Goal: Find specific fact: Find contact information

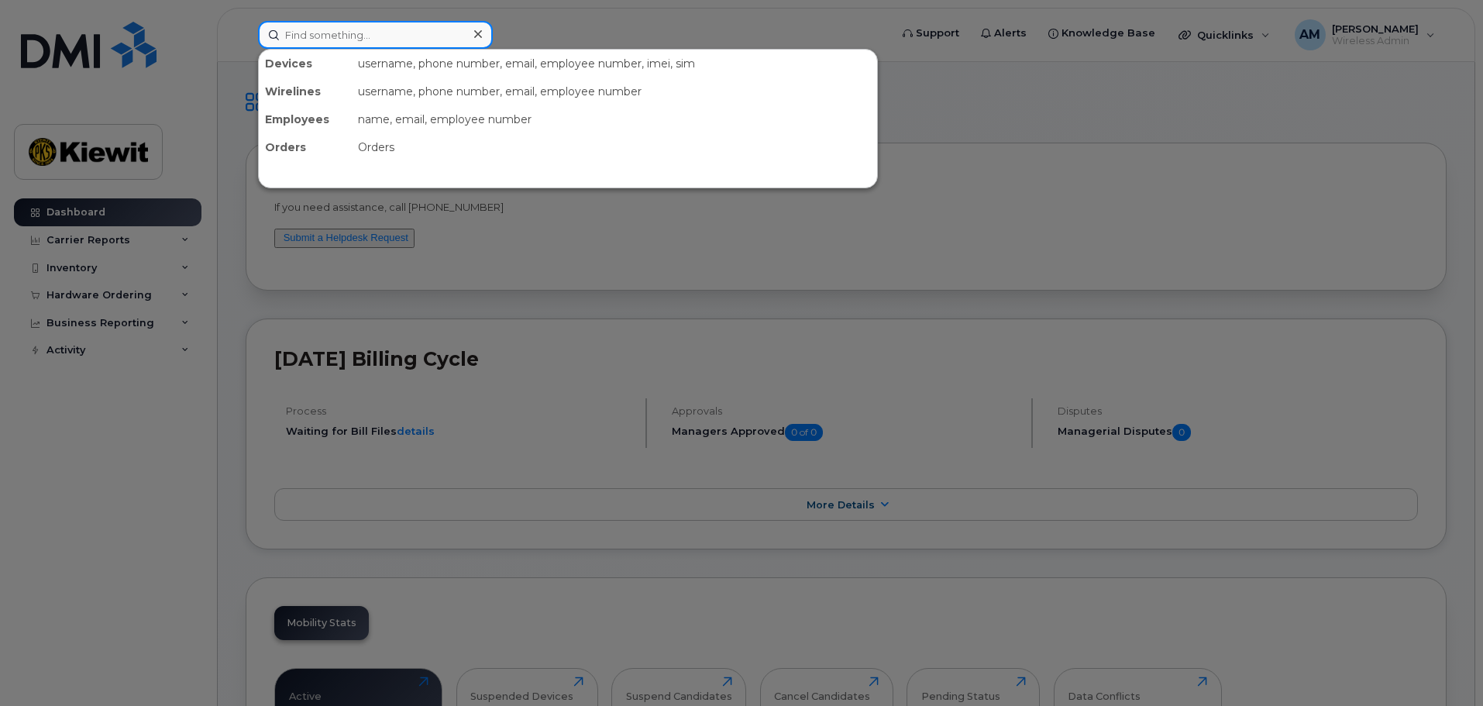
click at [419, 29] on input at bounding box center [375, 35] width 235 height 28
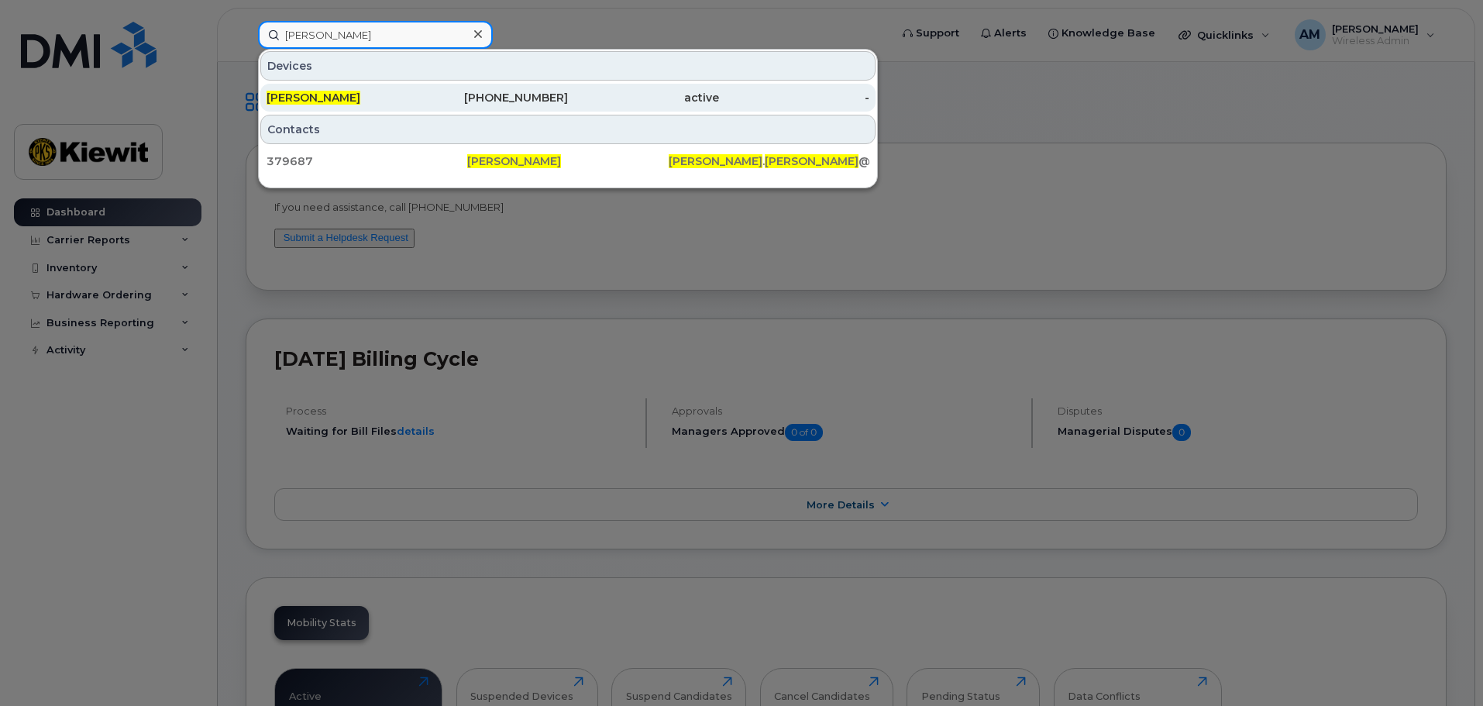
type input "laura lanclos"
click at [542, 102] on div "303-909-3236" at bounding box center [493, 97] width 151 height 15
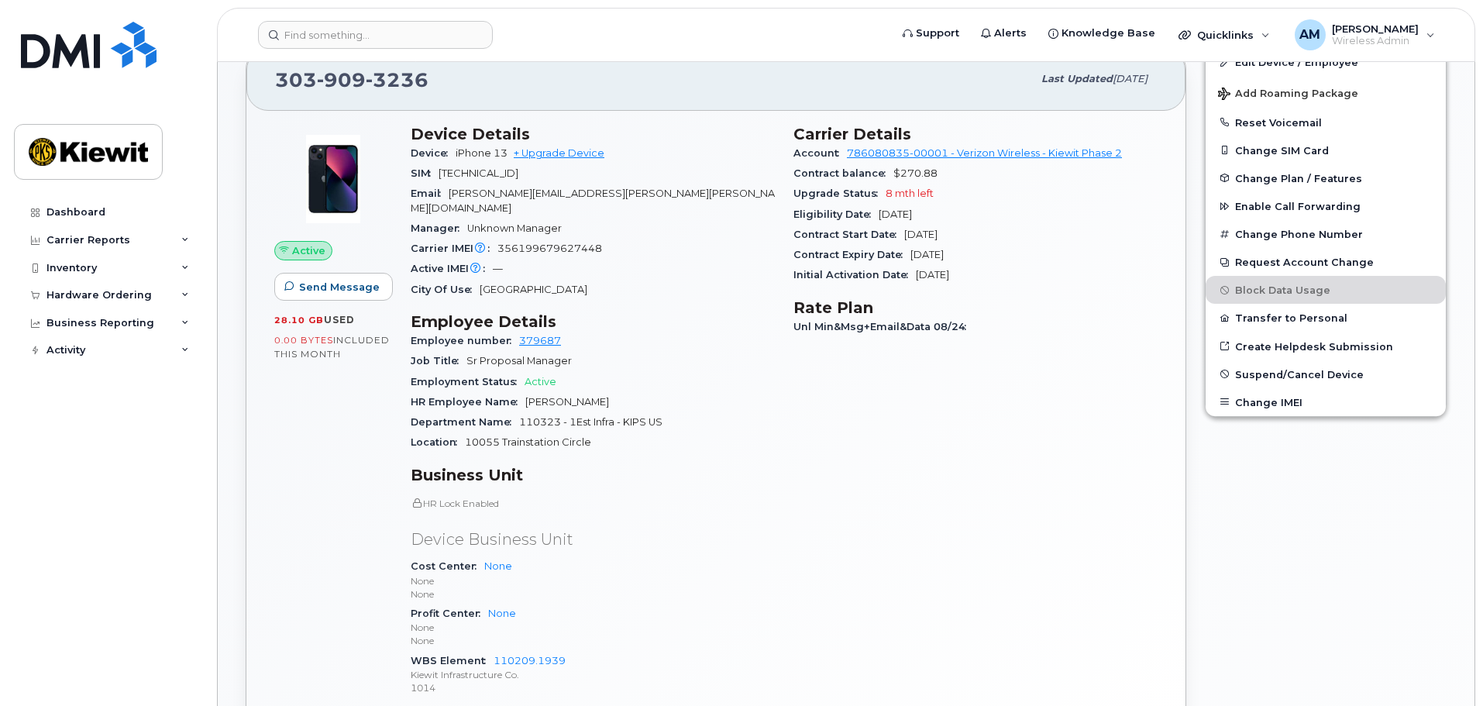
scroll to position [295, 0]
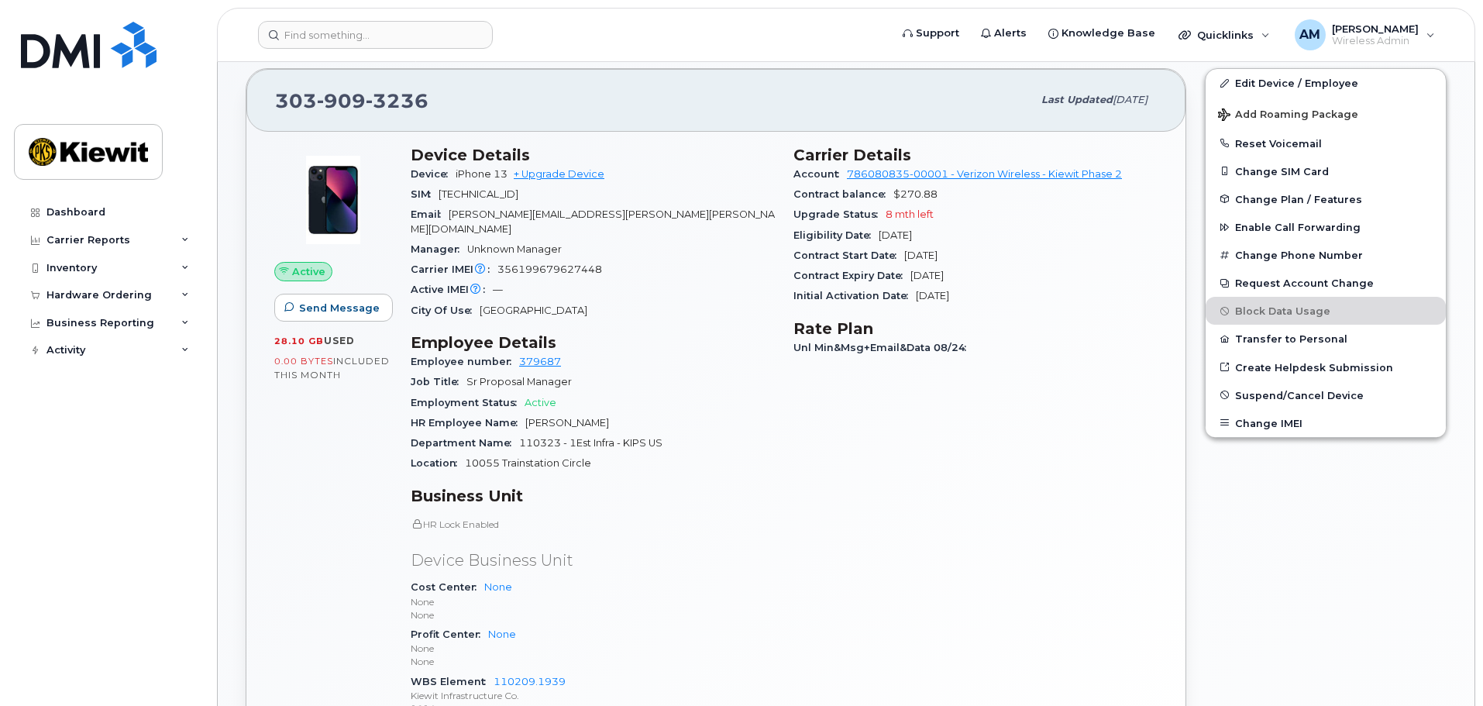
click at [673, 193] on div "SIM [TECHNICAL_ID]" at bounding box center [593, 194] width 364 height 20
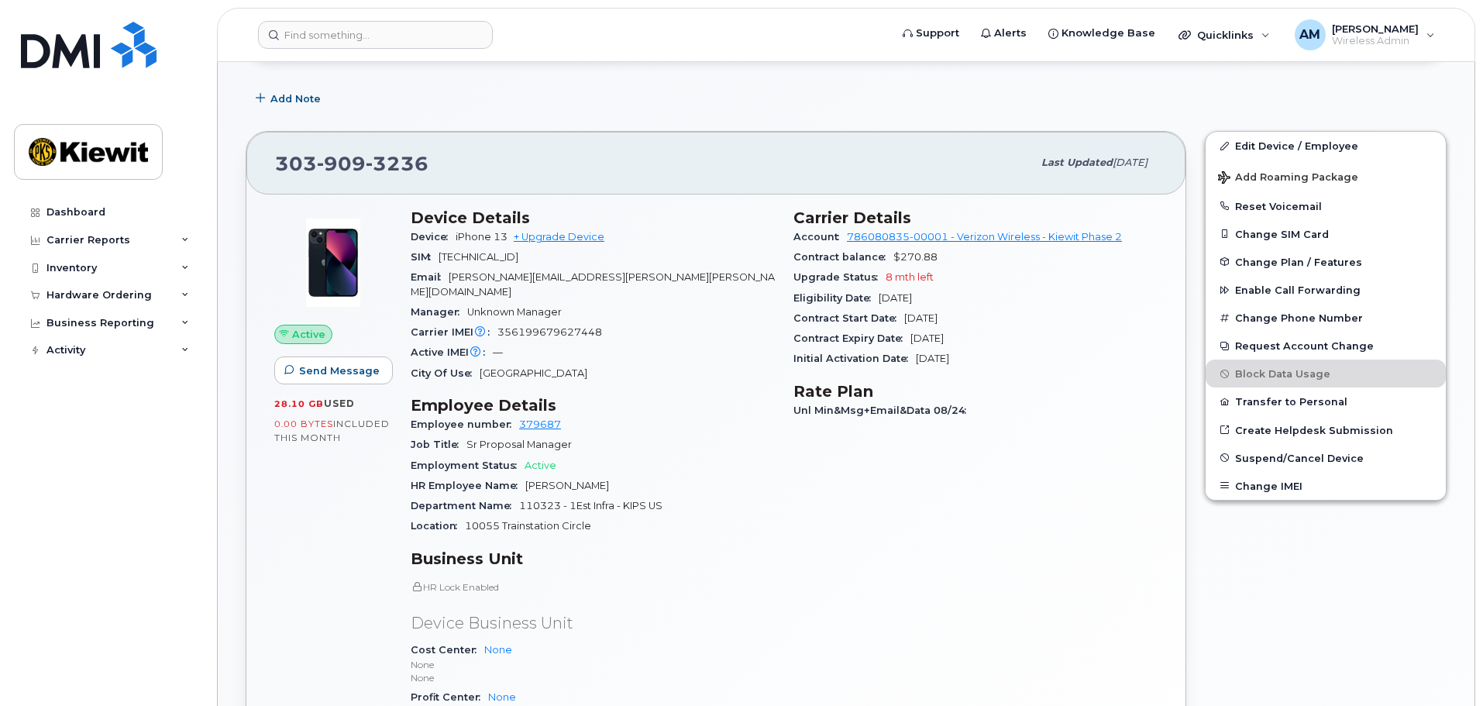
scroll to position [0, 0]
